Goal: Task Accomplishment & Management: Manage account settings

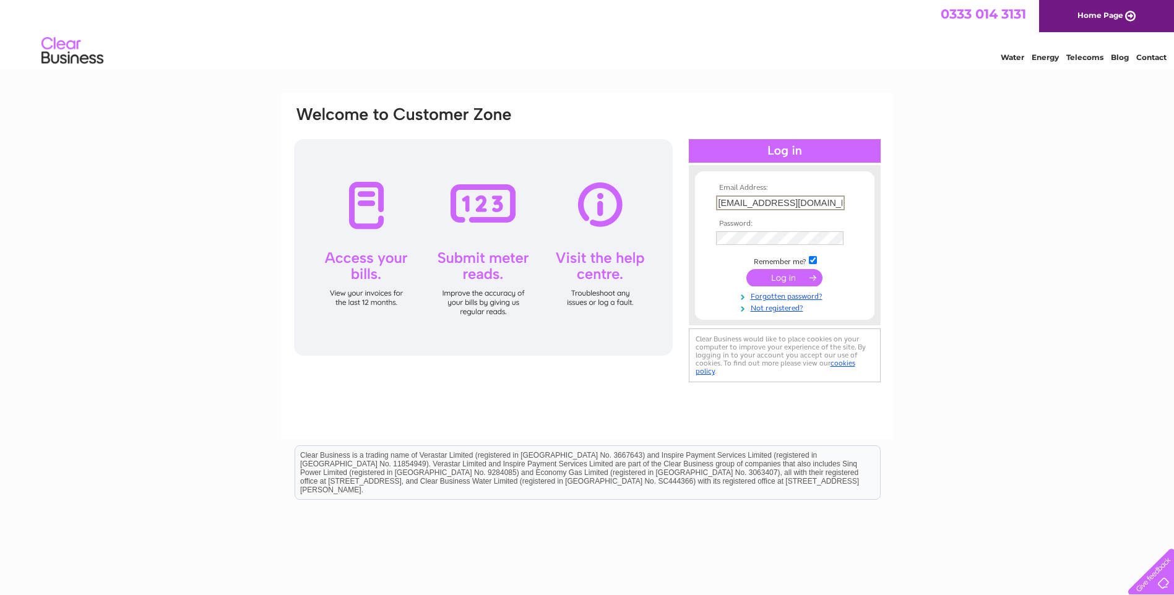
click at [778, 283] on input "submit" at bounding box center [784, 277] width 76 height 17
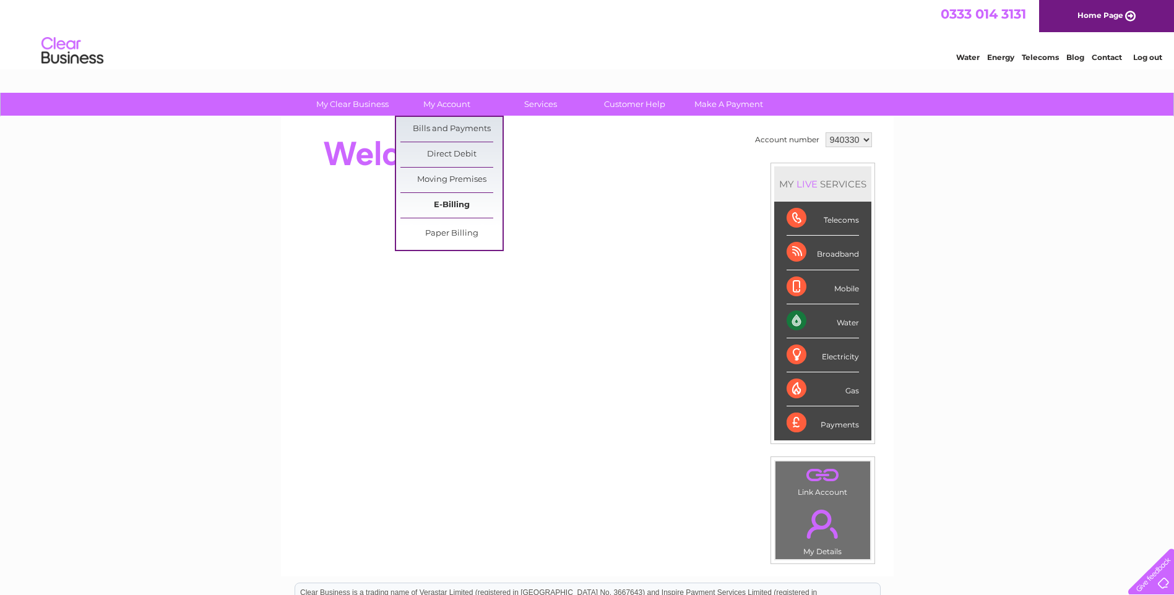
click at [450, 204] on link "E-Billing" at bounding box center [451, 205] width 102 height 25
click at [440, 108] on link "My Account" at bounding box center [446, 104] width 102 height 23
click at [442, 129] on link "Bills and Payments" at bounding box center [451, 129] width 102 height 25
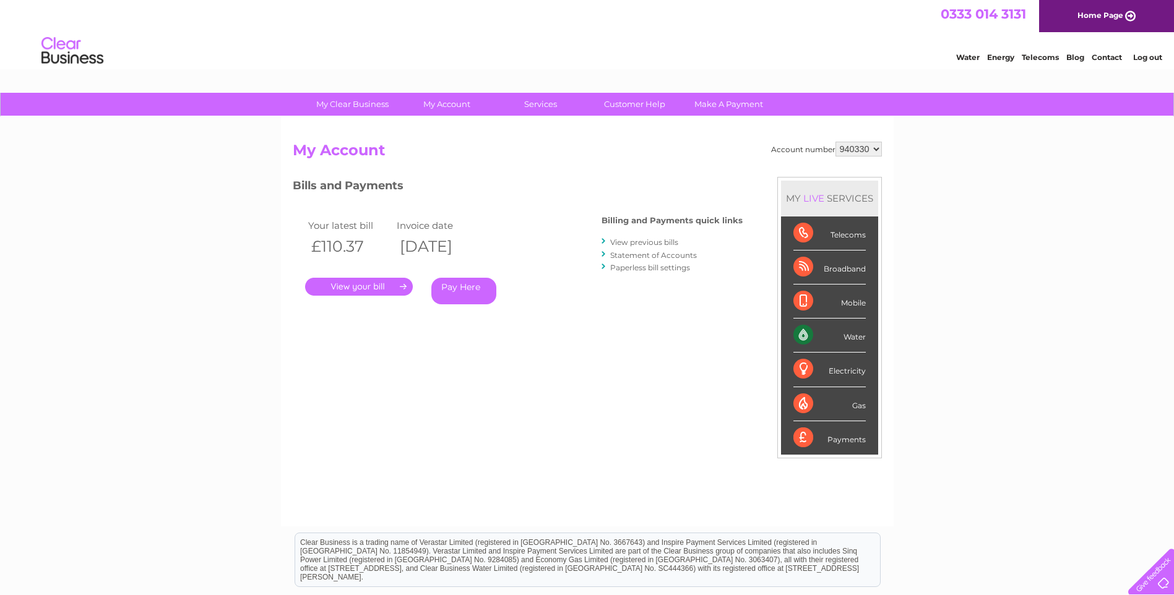
click at [350, 286] on link "." at bounding box center [359, 287] width 108 height 18
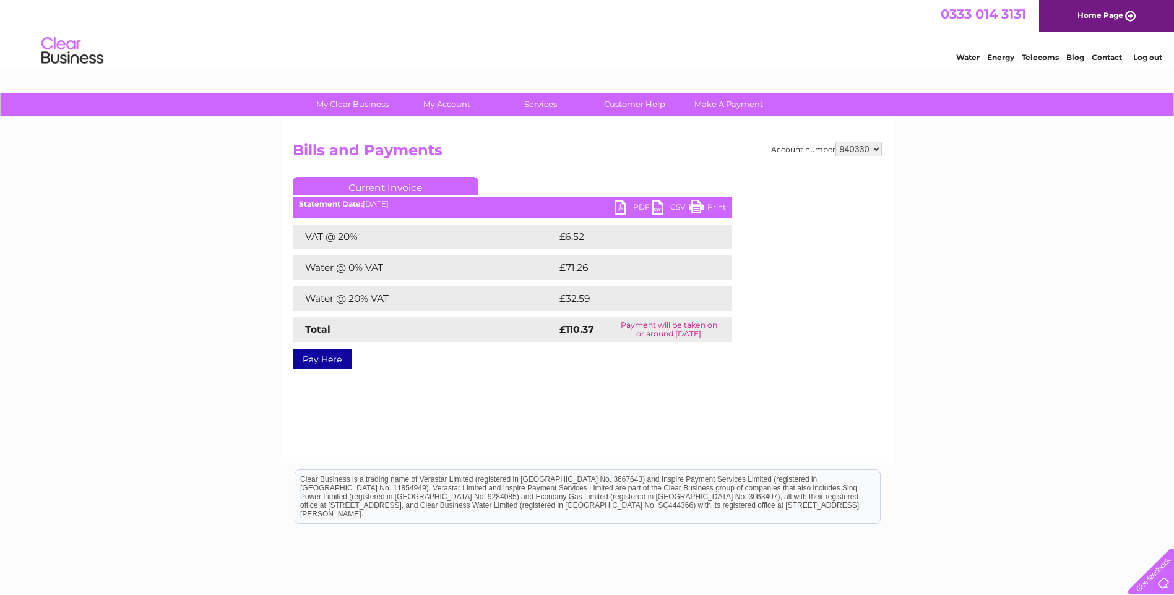
click at [639, 208] on link "PDF" at bounding box center [632, 209] width 37 height 18
click at [882, 152] on div "Account number 940330 Bills and Payments Current Invoice PDF CSV Print VAT @ 20%" at bounding box center [587, 290] width 612 height 346
click at [879, 150] on select "940330" at bounding box center [858, 149] width 46 height 15
